Goal: Task Accomplishment & Management: Use online tool/utility

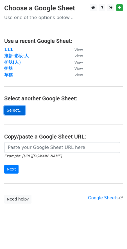
click at [11, 110] on link "Select..." at bounding box center [14, 110] width 21 height 9
click at [16, 109] on link "Select..." at bounding box center [14, 110] width 21 height 9
click at [17, 110] on link "Select..." at bounding box center [14, 110] width 21 height 9
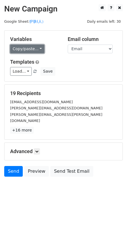
click at [33, 51] on link "Copy/paste..." at bounding box center [27, 49] width 34 height 9
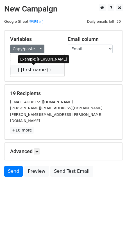
drag, startPoint x: 31, startPoint y: 70, endPoint x: 5, endPoint y: 71, distance: 26.1
click at [31, 71] on link "{{first name}}" at bounding box center [37, 69] width 54 height 9
